Goal: Navigation & Orientation: Find specific page/section

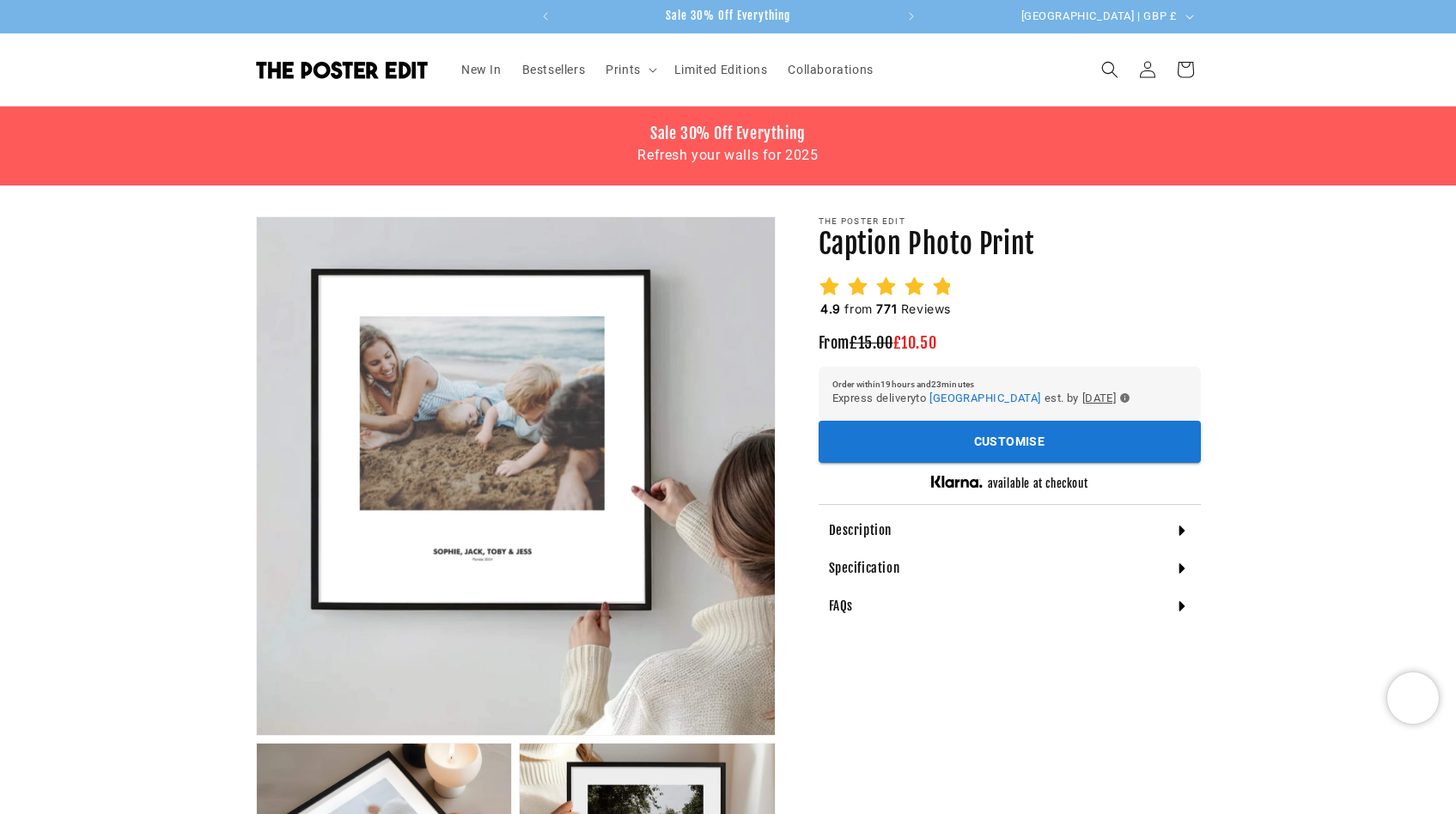
click at [935, 529] on div "Description" at bounding box center [1009, 531] width 383 height 38
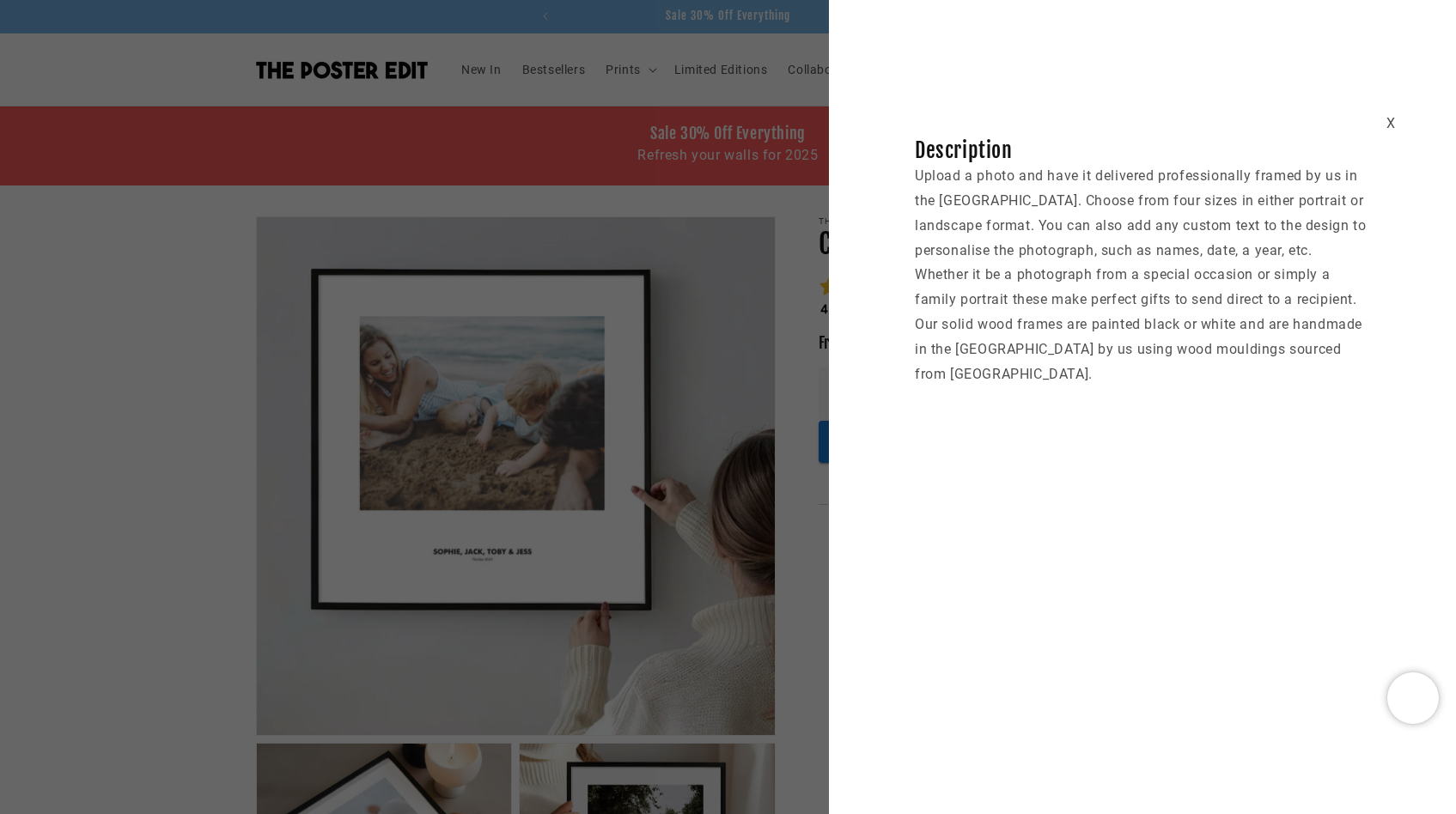
click at [789, 493] on div "X Description Upload a photo and have it delivered professionally framed by us …" at bounding box center [728, 407] width 1456 height 814
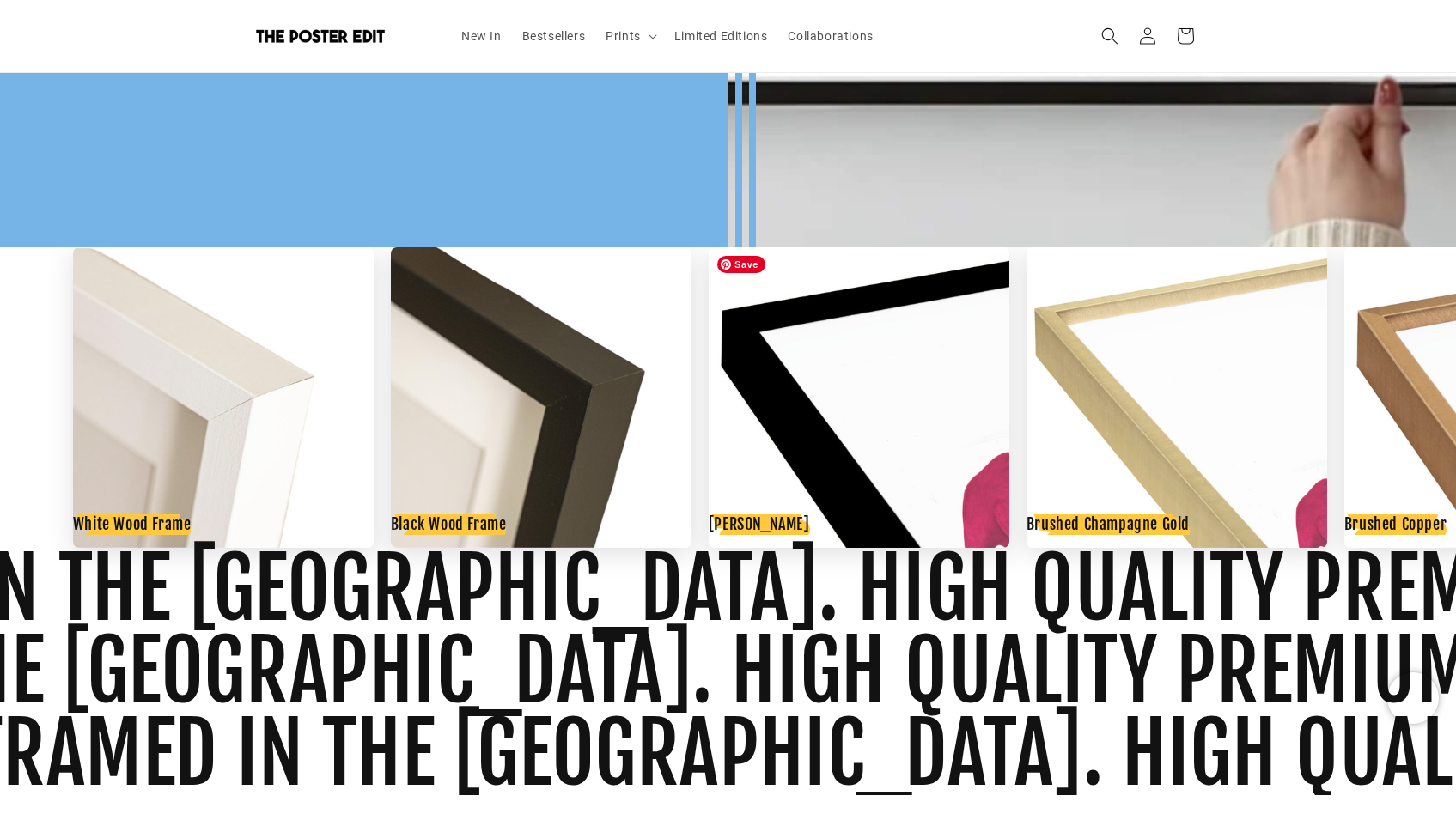
scroll to position [1678, 0]
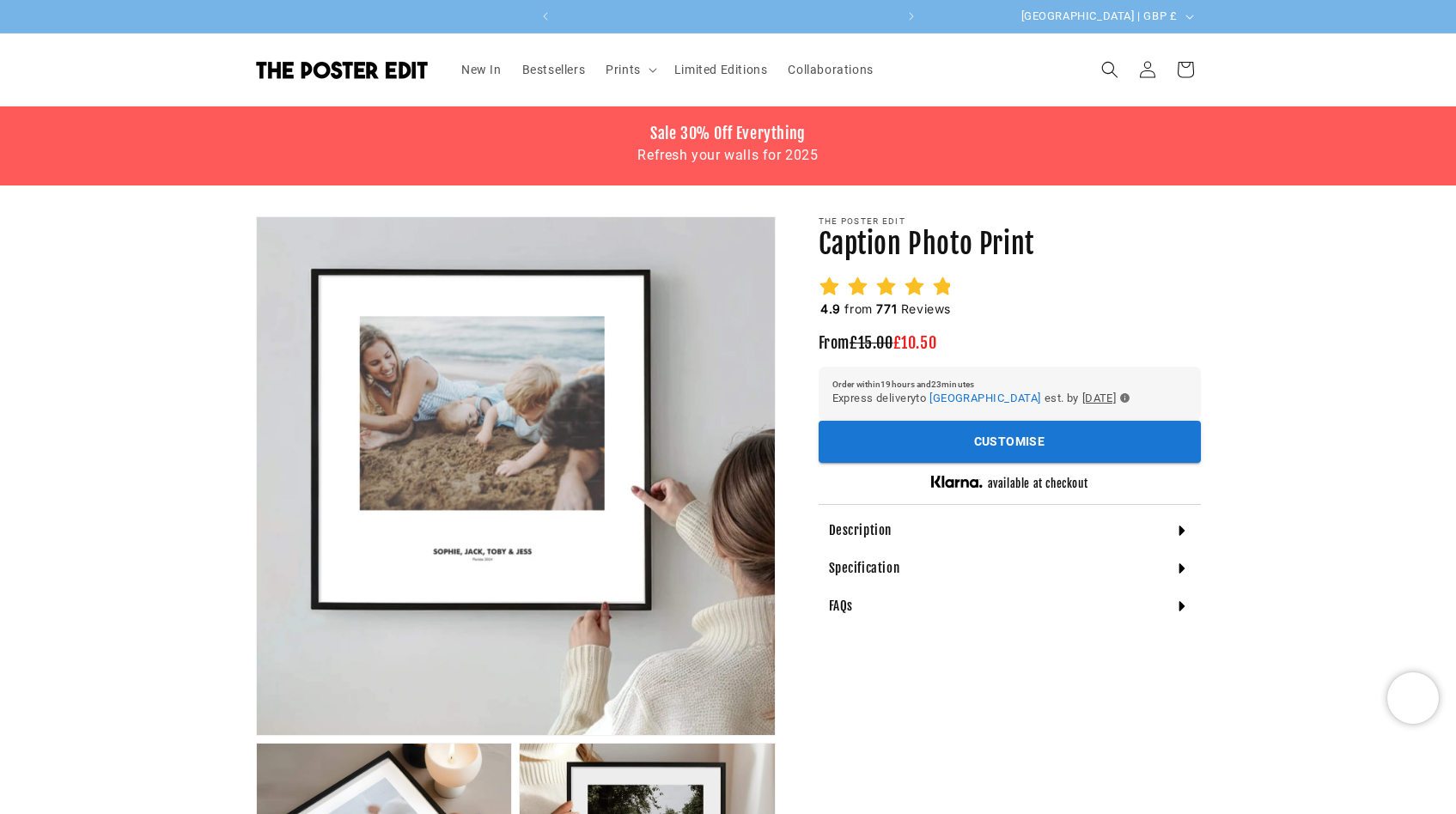
scroll to position [0, 0]
click at [920, 252] on h1 "Caption Photo Print" at bounding box center [1009, 245] width 383 height 36
click at [630, 72] on span "Prints" at bounding box center [623, 69] width 35 height 15
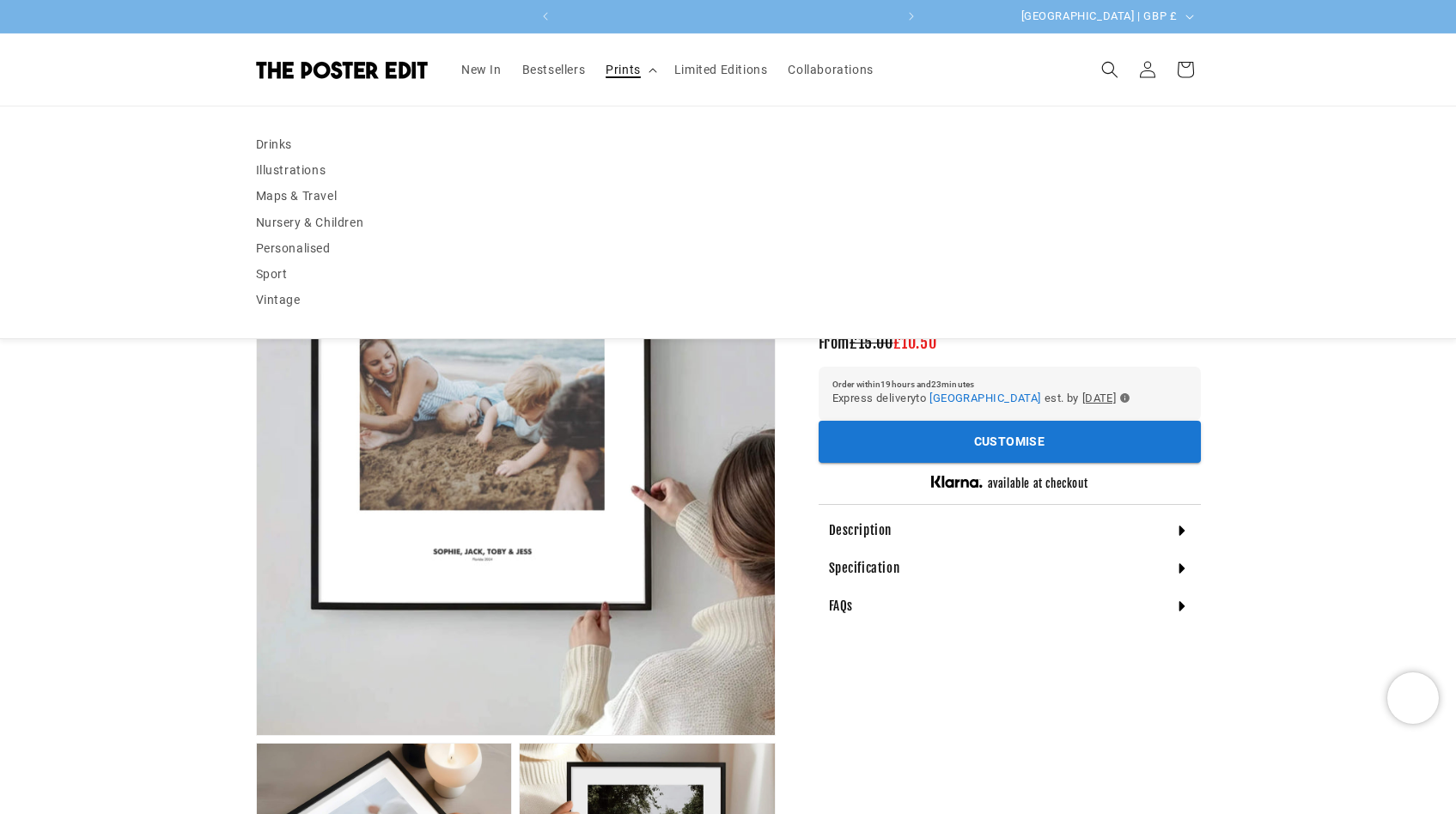
scroll to position [0, 335]
click at [315, 171] on link "Illustrations" at bounding box center [728, 170] width 945 height 26
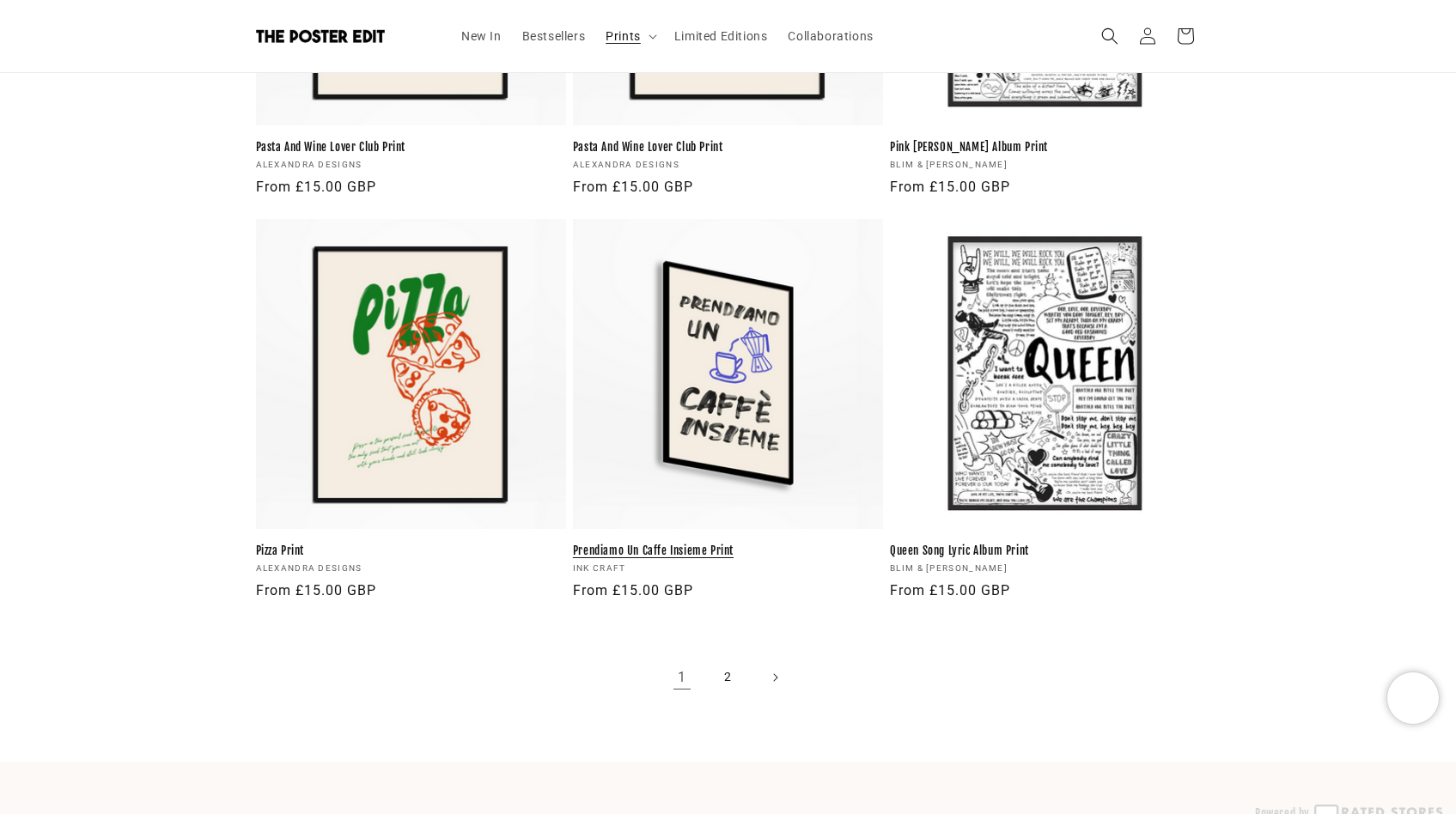
scroll to position [4645, 0]
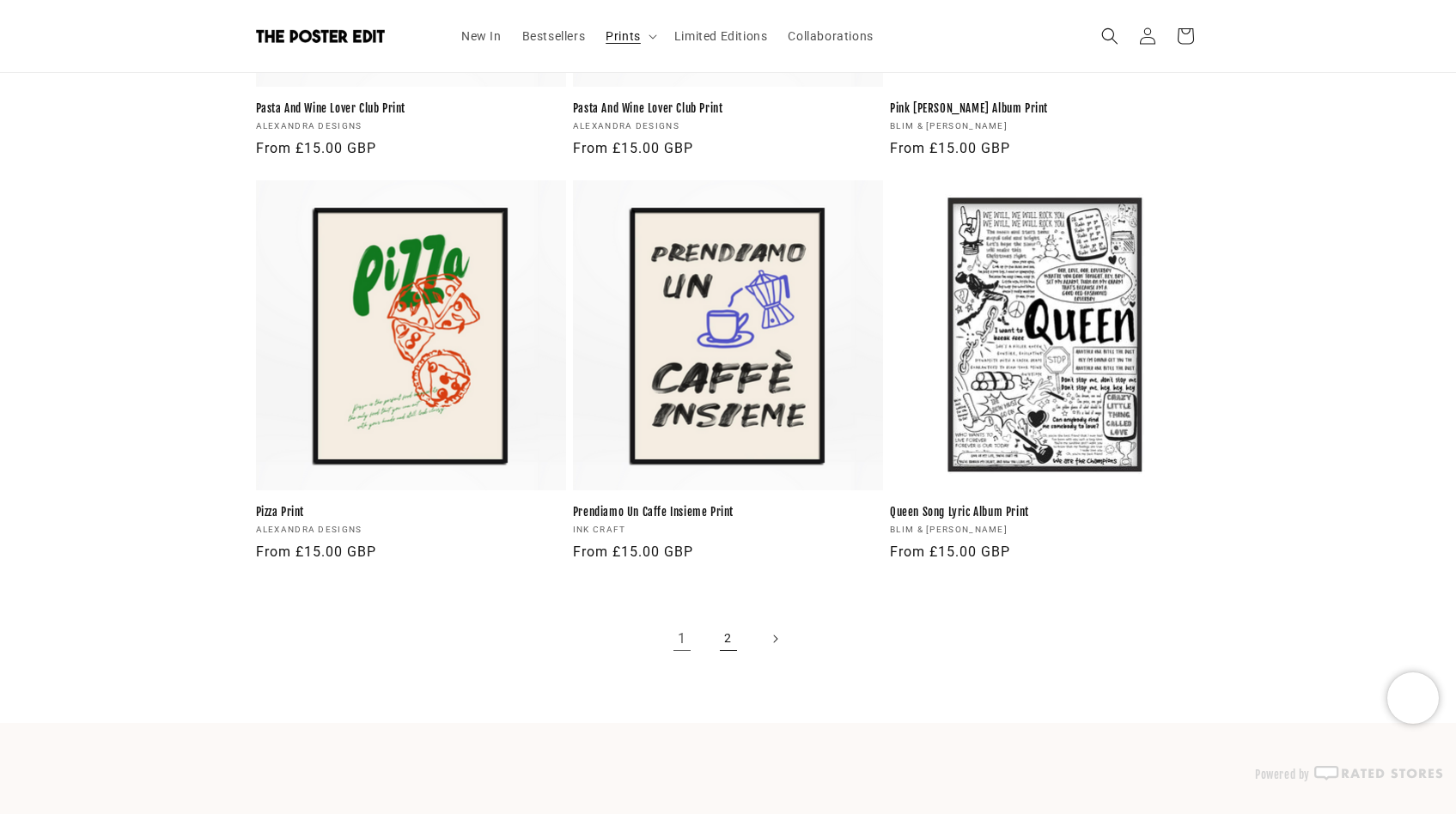
click at [730, 650] on link "2" at bounding box center [728, 639] width 38 height 38
